Goal: Transaction & Acquisition: Purchase product/service

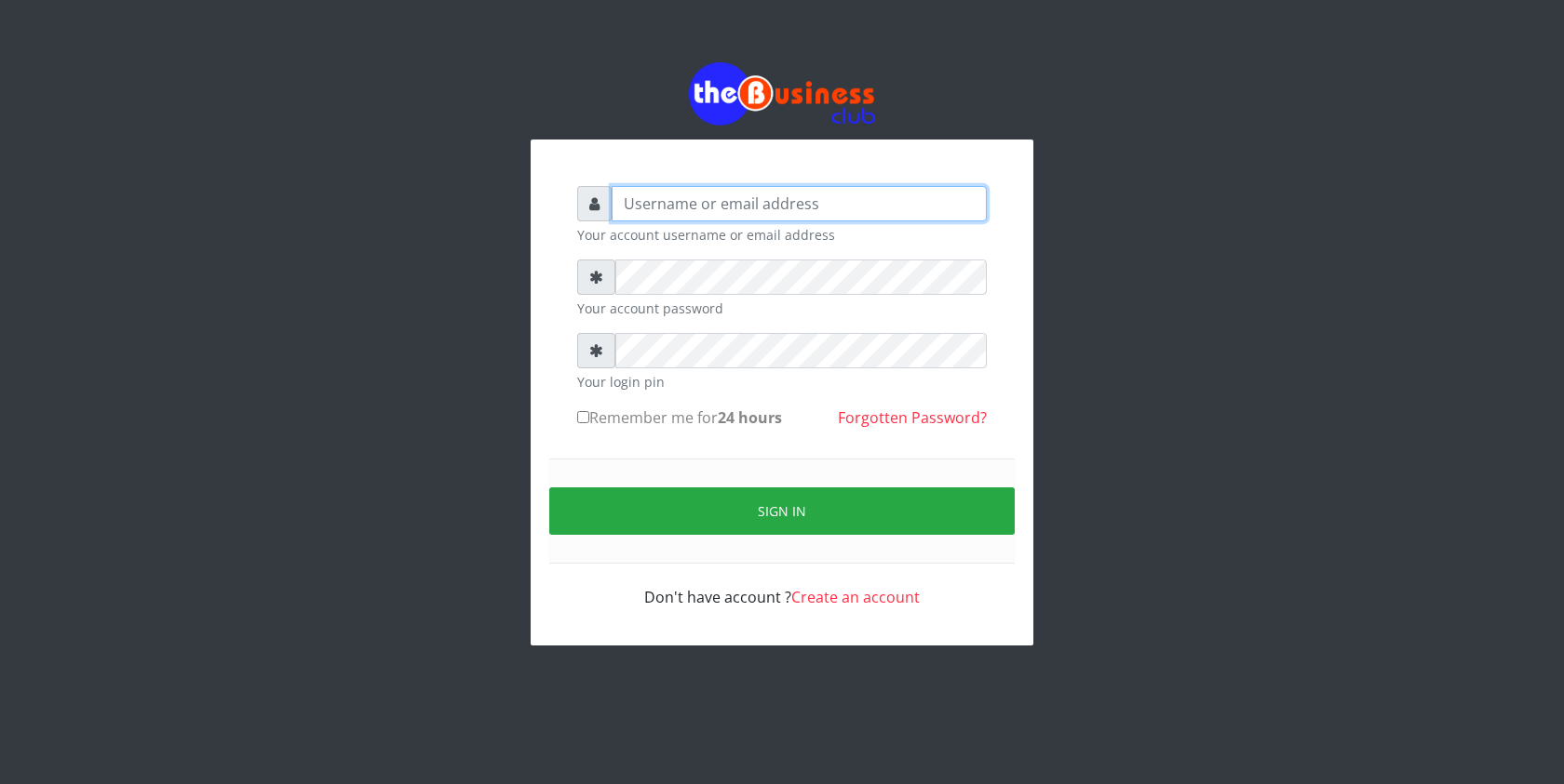
type input "graciouscybercafe@gmail.com"
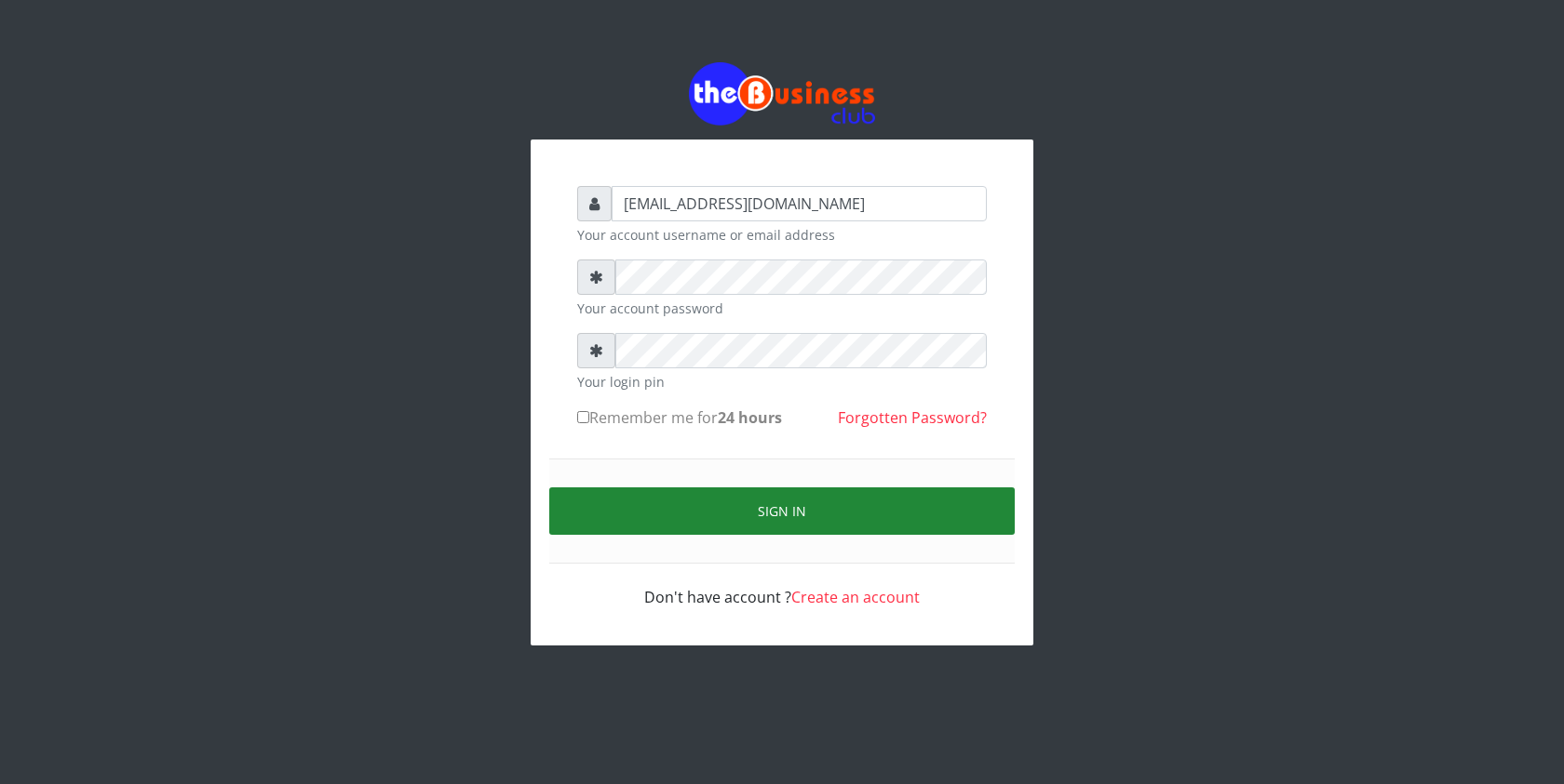
click at [592, 503] on button "Sign in" at bounding box center [782, 511] width 465 height 48
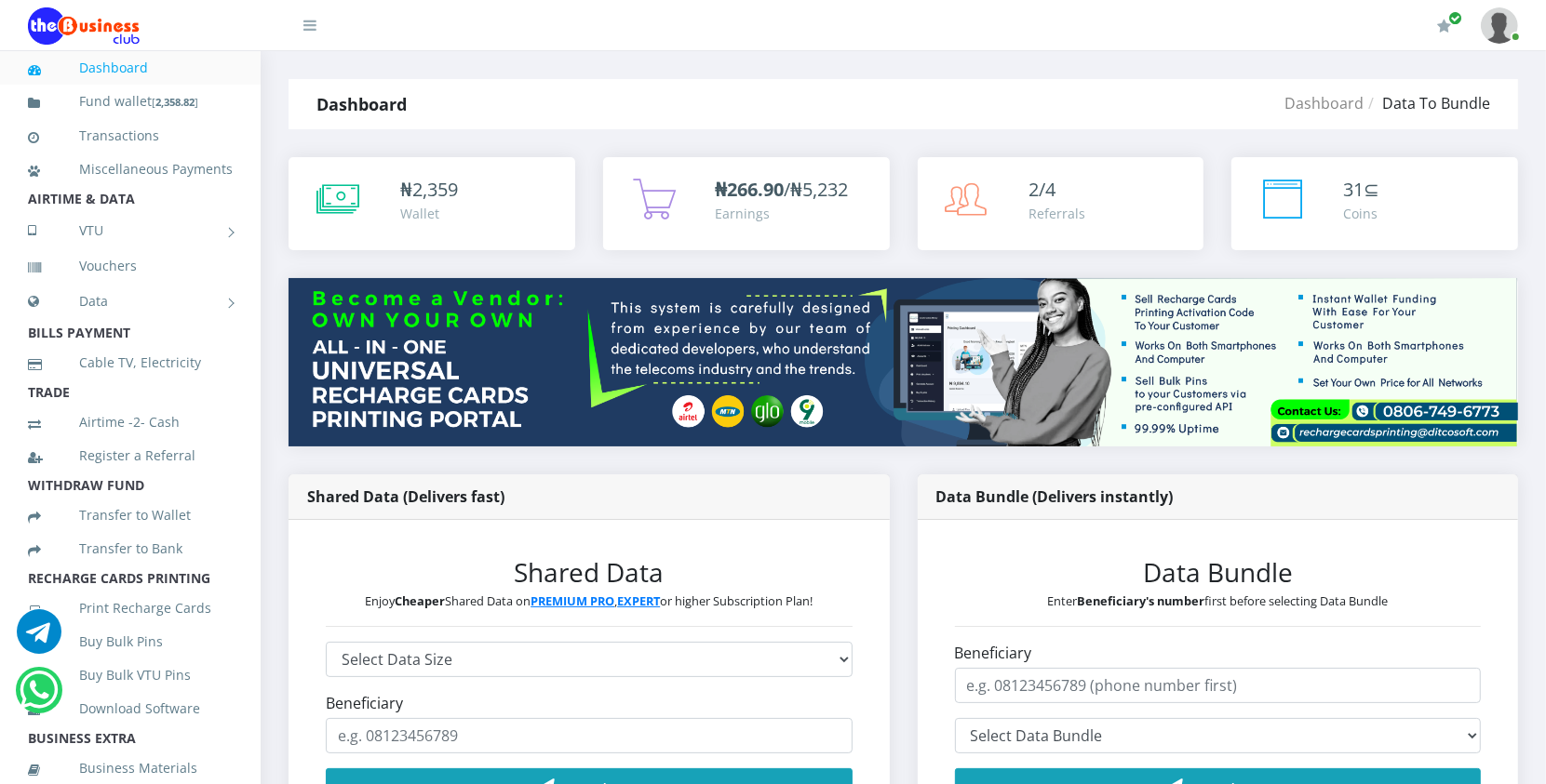
scroll to position [299, 0]
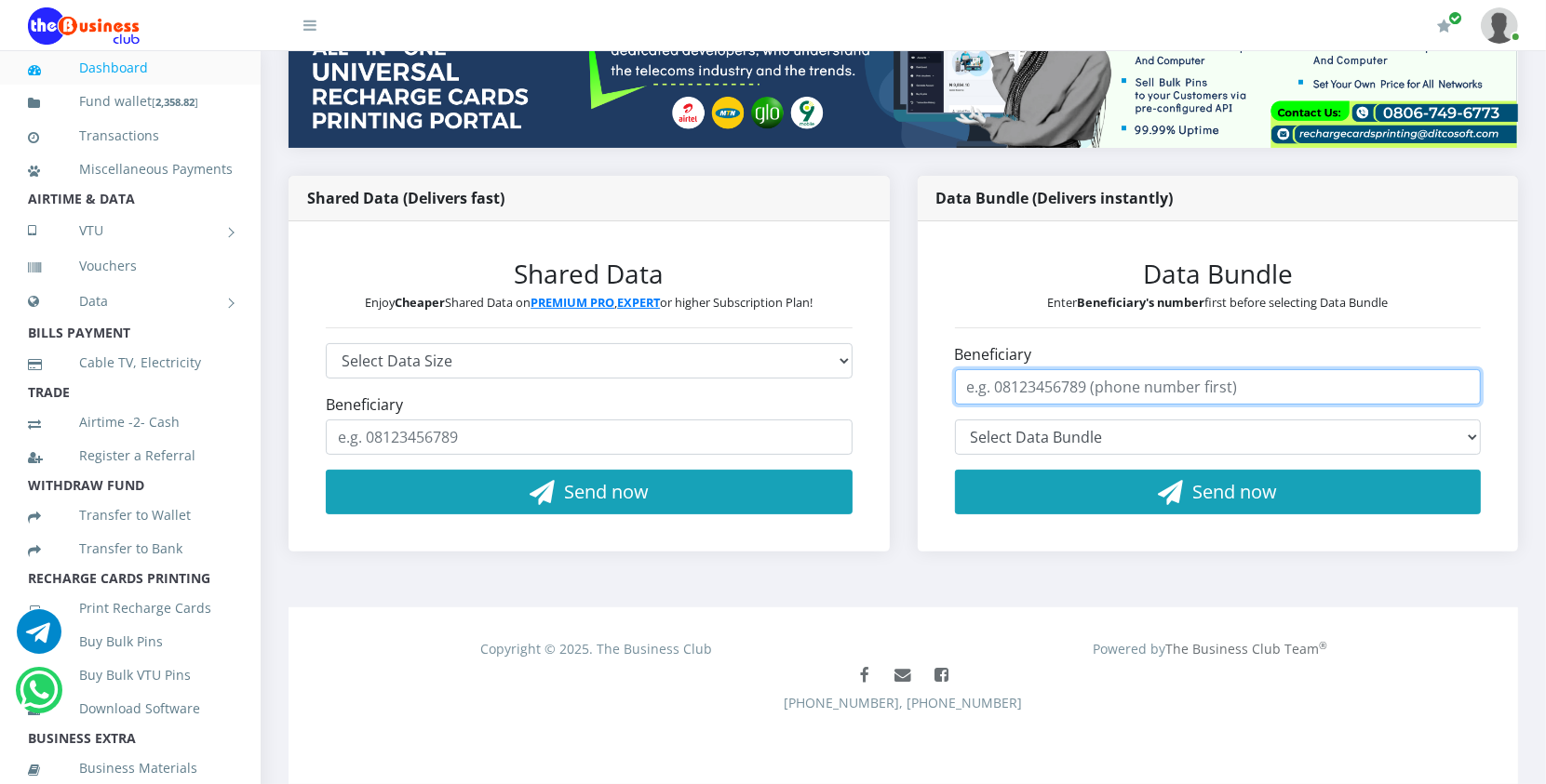
click at [1047, 399] on input "Beneficiary" at bounding box center [1219, 387] width 527 height 36
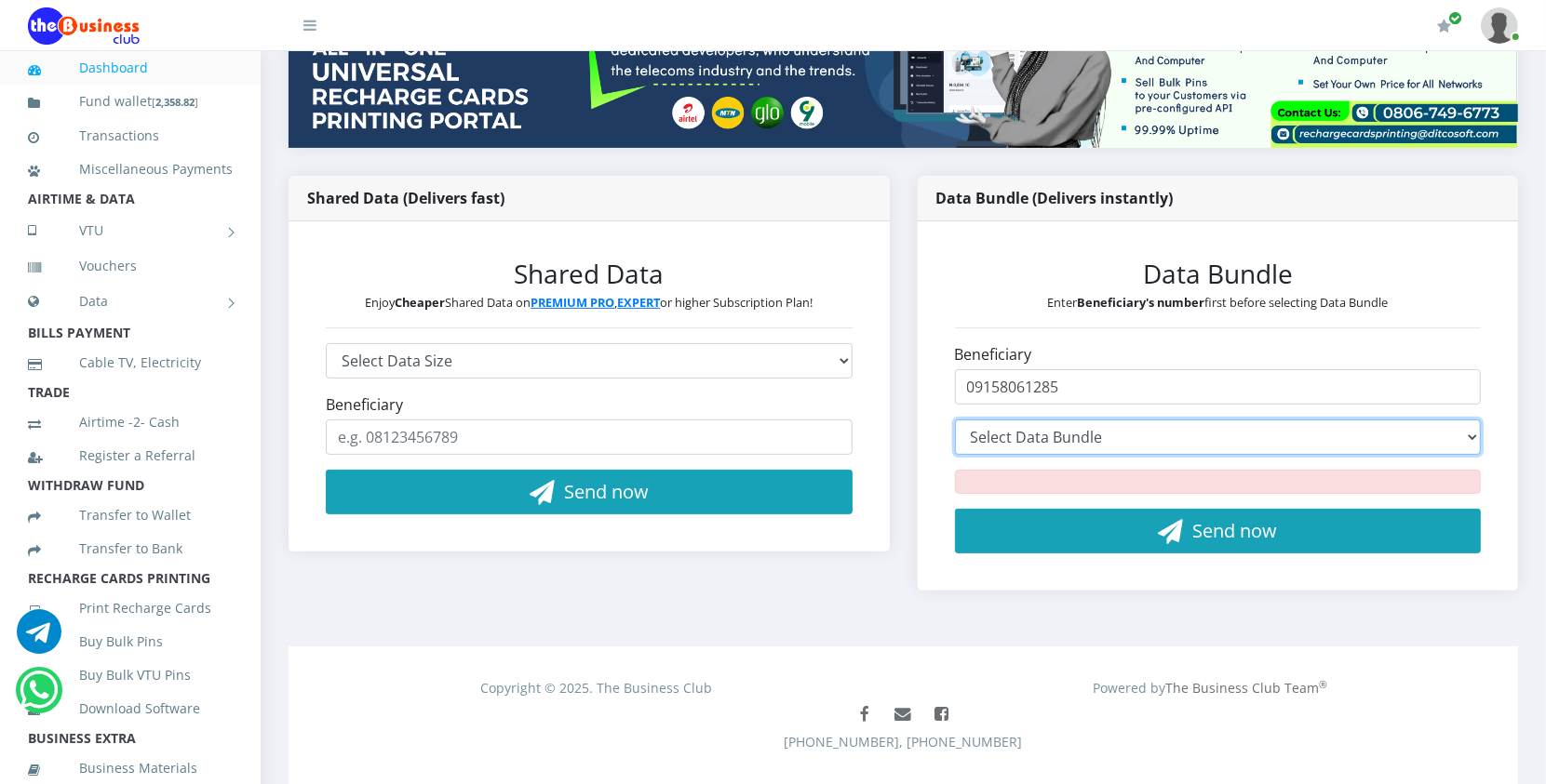
click at [1091, 430] on select "Select Data Bundle" at bounding box center [1219, 438] width 527 height 36
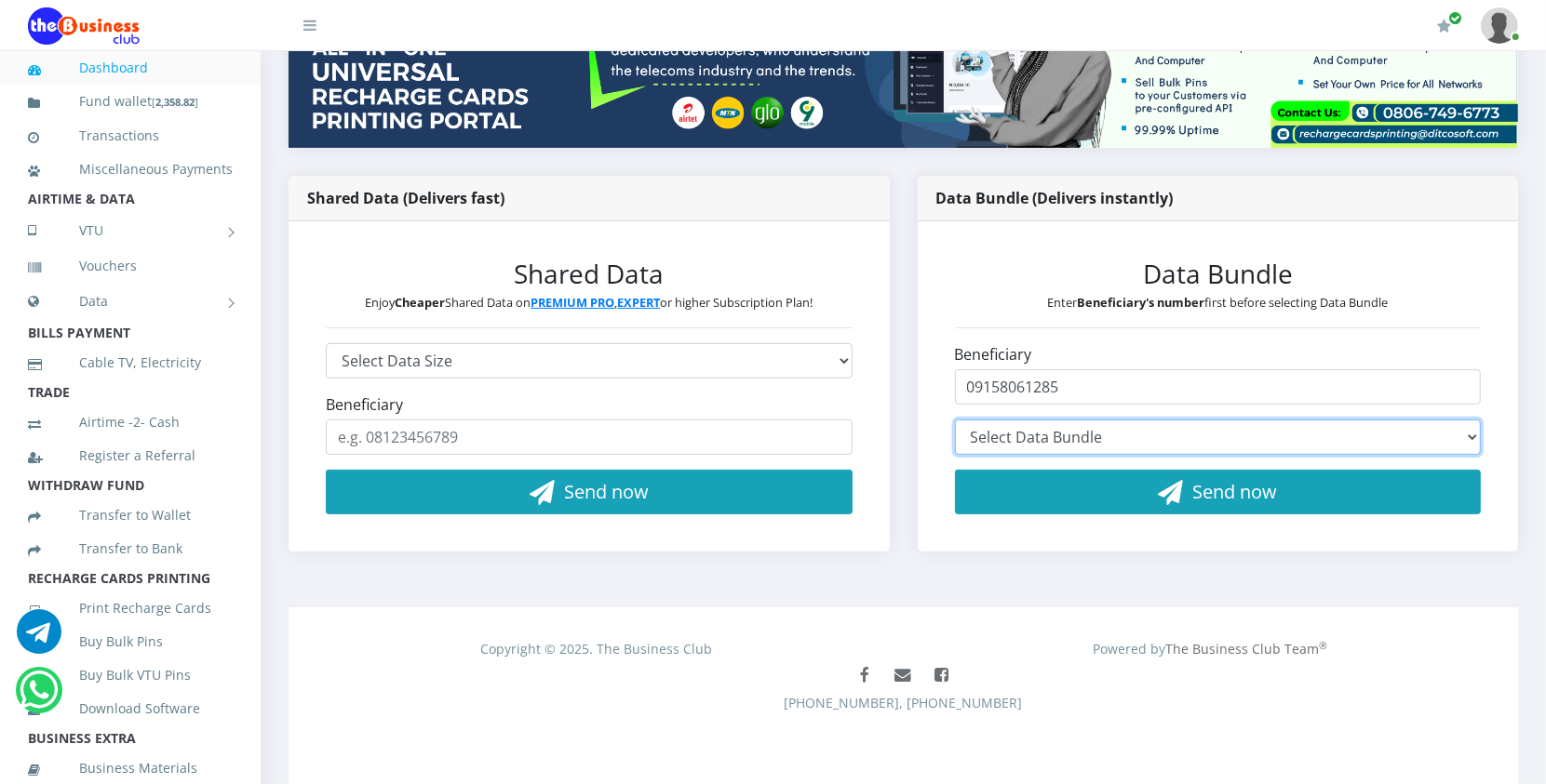
click at [1094, 440] on select "Select Data Bundle" at bounding box center [1219, 438] width 527 height 36
click at [1466, 430] on select "Select Data Bundle" at bounding box center [1219, 438] width 527 height 36
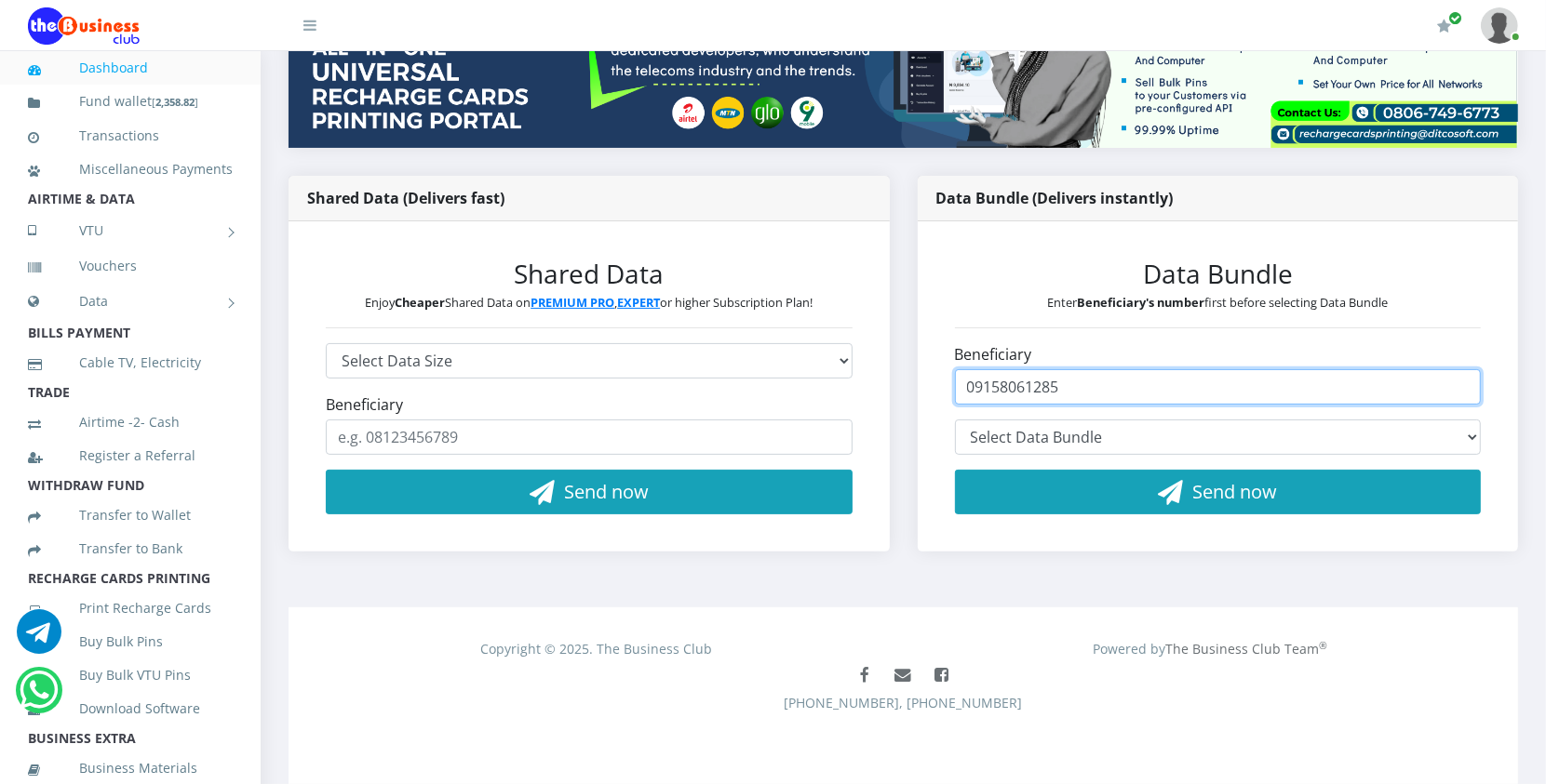
click at [1345, 384] on input "09158061285" at bounding box center [1219, 387] width 527 height 36
click at [1323, 380] on input "09158061285" at bounding box center [1219, 387] width 527 height 36
click at [1103, 392] on input "09158061285" at bounding box center [1219, 387] width 527 height 36
type input "09158061285"
click at [1066, 550] on div "Data Bundle Enter Beneficiary's number first before selecting Data Bundle Benef…" at bounding box center [1218, 386] width 601 height 330
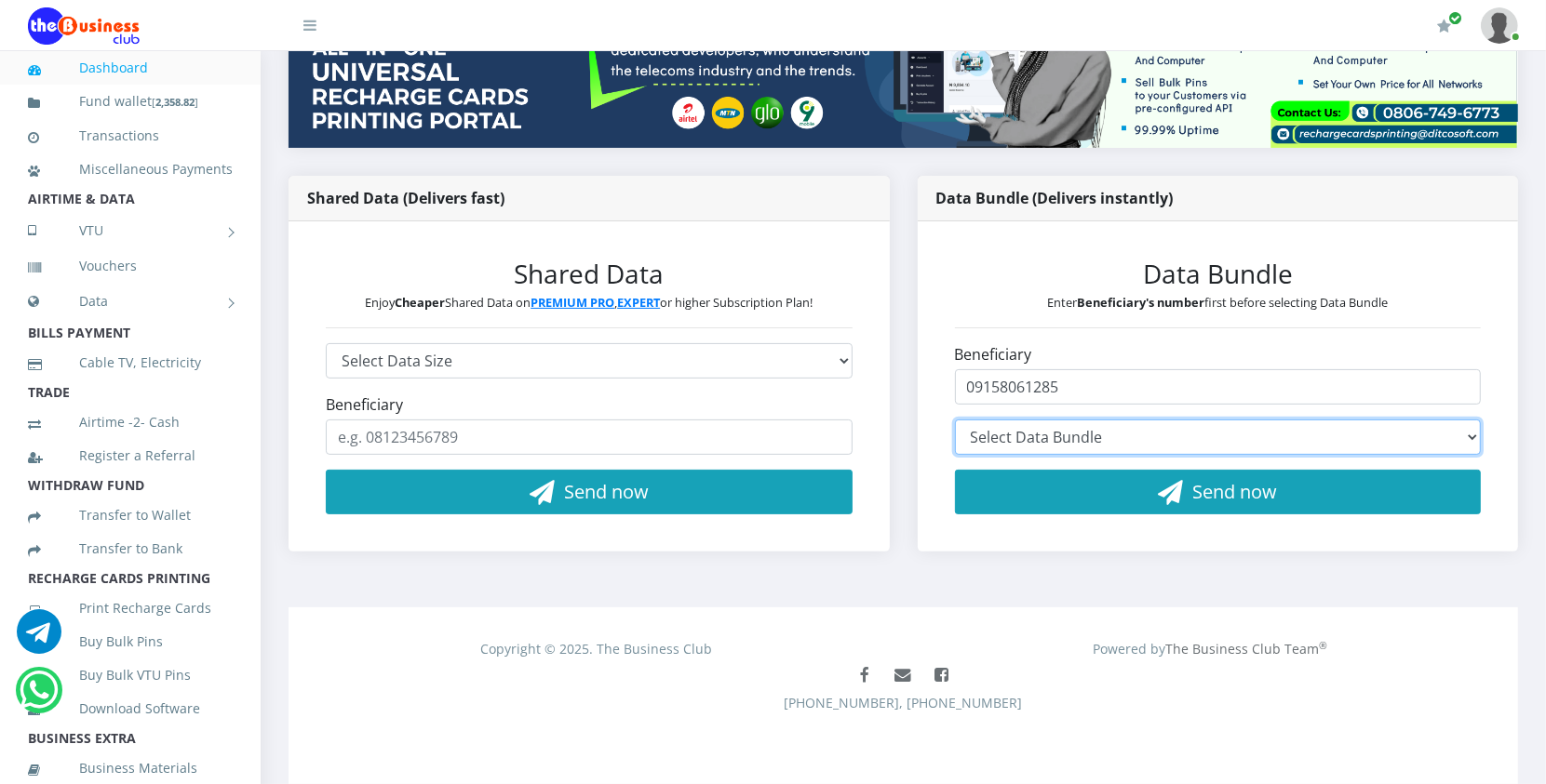
click at [1063, 451] on select "Select Data Bundle" at bounding box center [1219, 438] width 527 height 36
click at [1063, 451] on select "Select Data Bundle GLO 45MB - ₦48.55 (1 Day) GLO 100MB + 5MB Night - ₦97.10 (1 …" at bounding box center [1219, 438] width 527 height 36
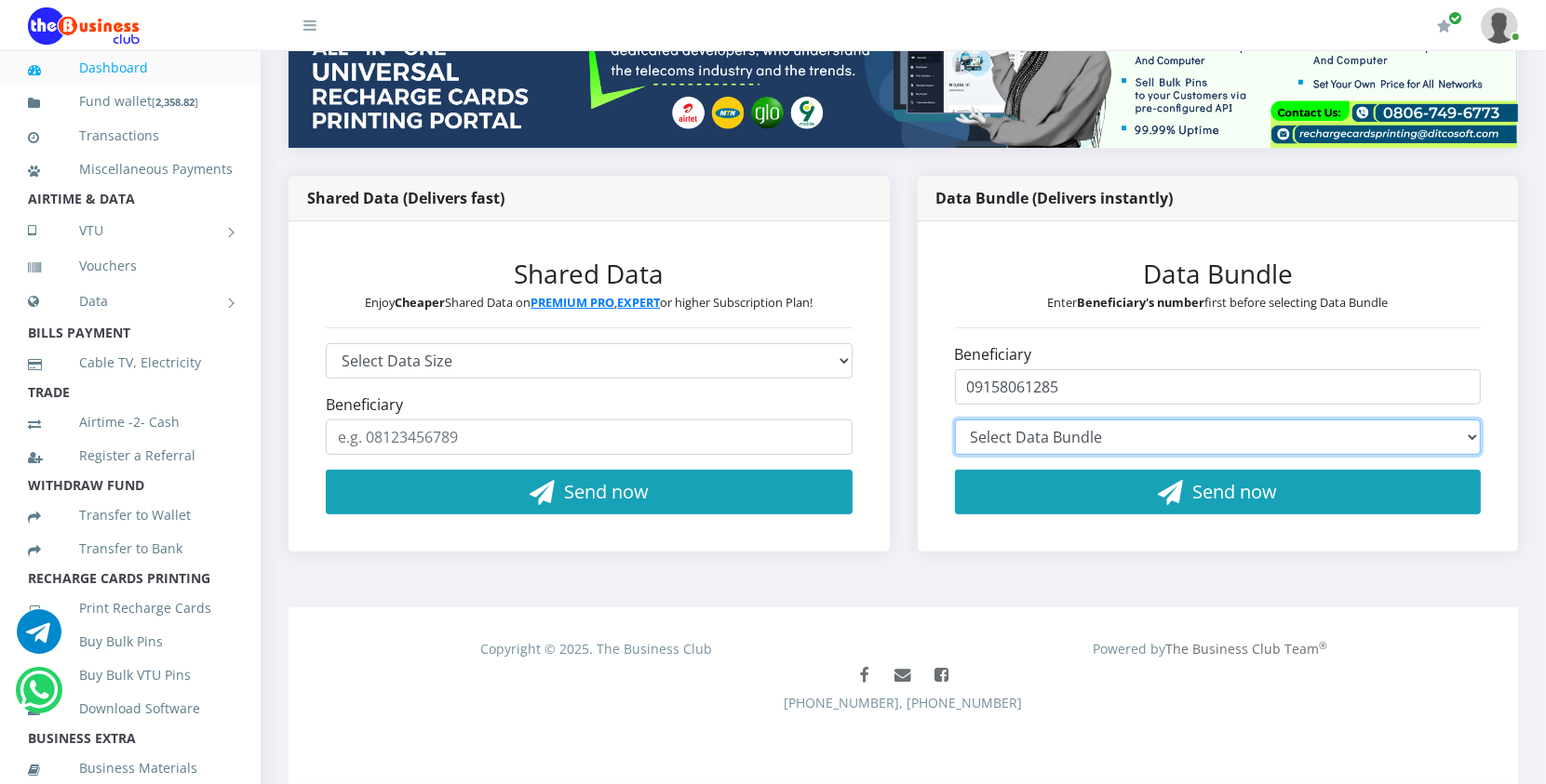
select select "GGF5*1000.00"
click at [955, 420] on select "Select Data Bundle GLO 45MB - ₦48.55 (1 Day) GLO 100MB + 5MB Night - ₦97.10 (1 …" at bounding box center [1219, 438] width 527 height 36
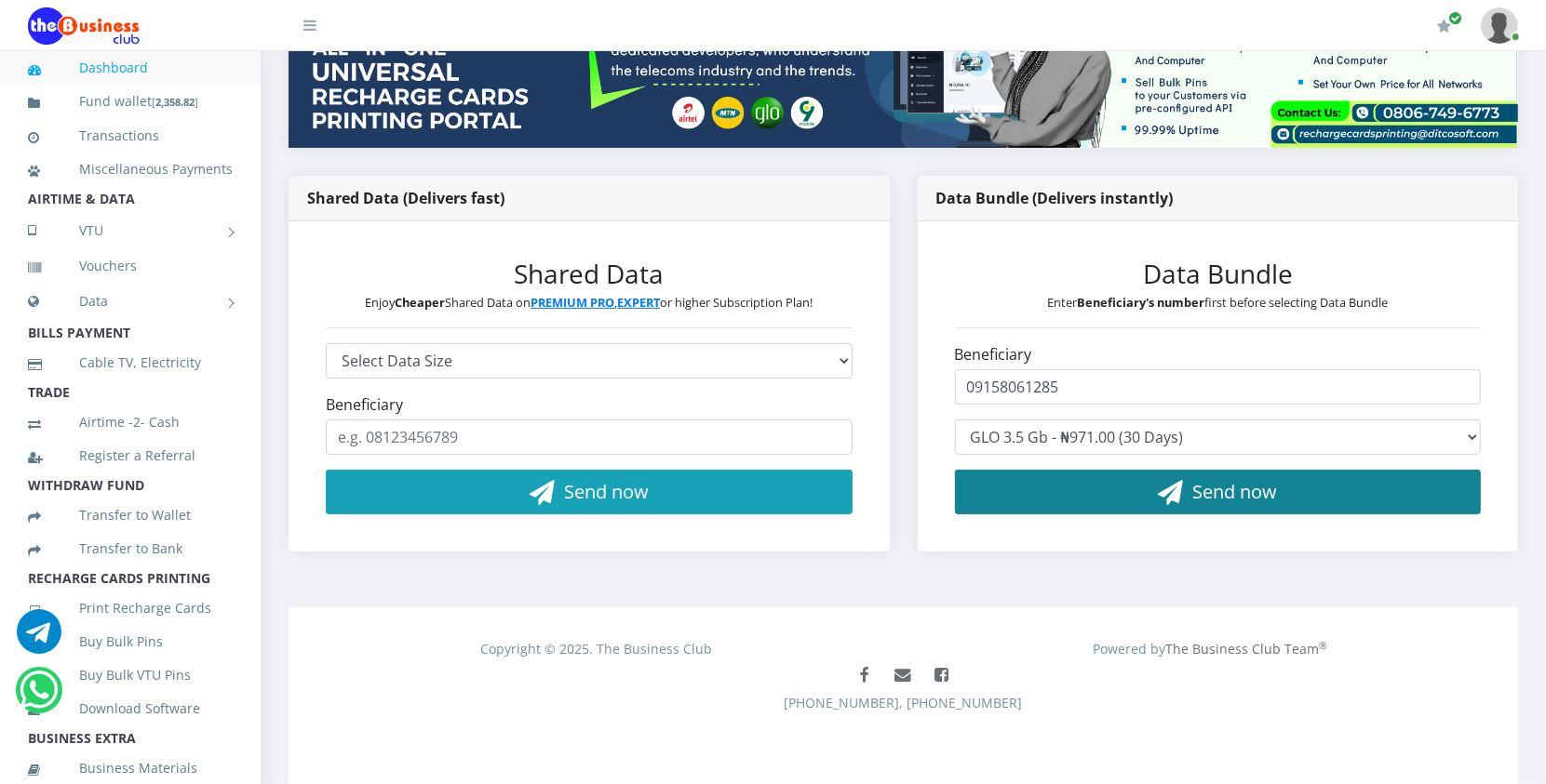
click at [1193, 487] on span "Send now" at bounding box center [1235, 491] width 84 height 25
